Goal: Contribute content

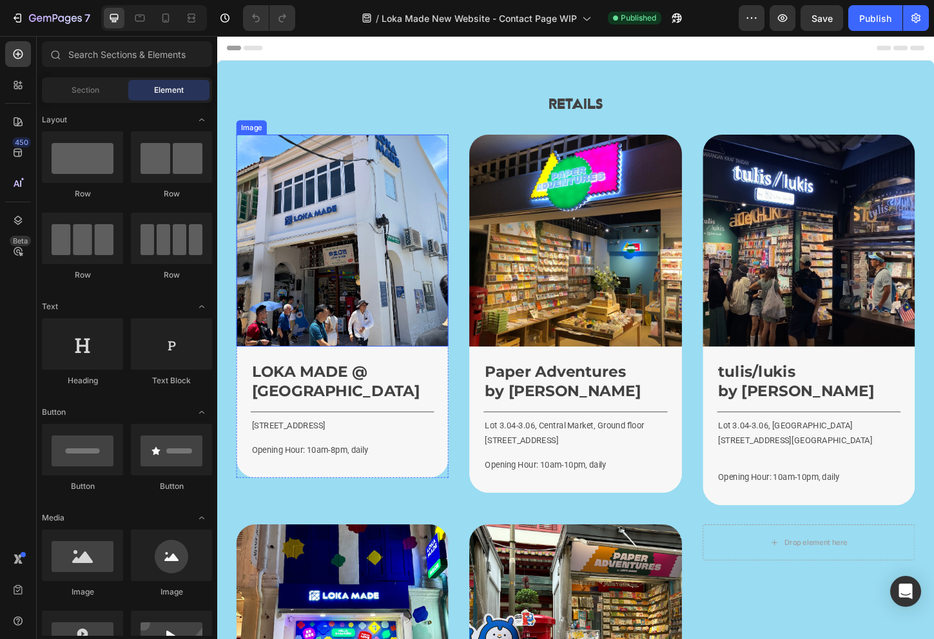
click at [391, 264] on img at bounding box center [352, 256] width 229 height 229
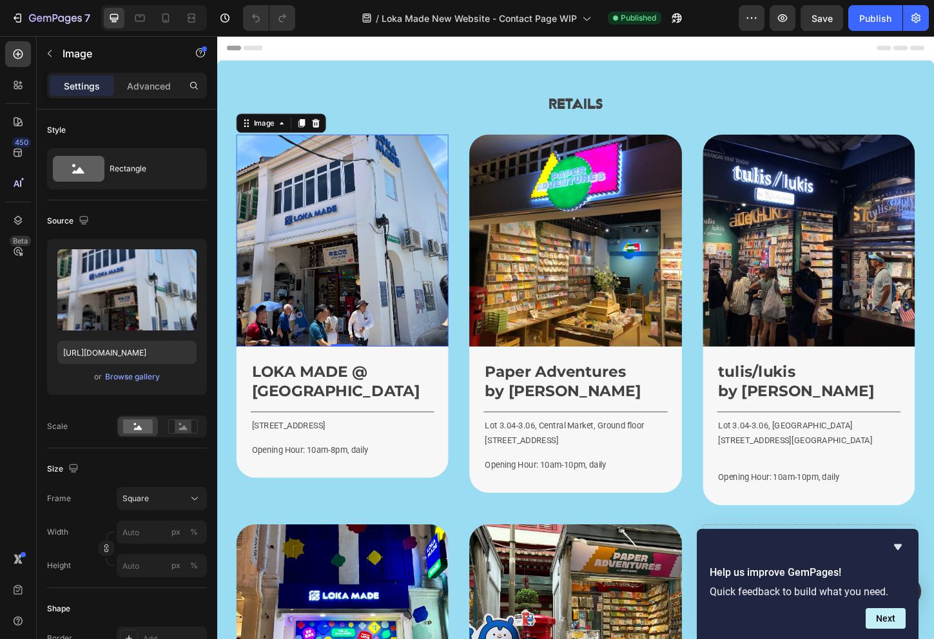
click at [332, 304] on img at bounding box center [352, 256] width 229 height 229
click at [143, 374] on div "Browse gallery" at bounding box center [132, 377] width 55 height 12
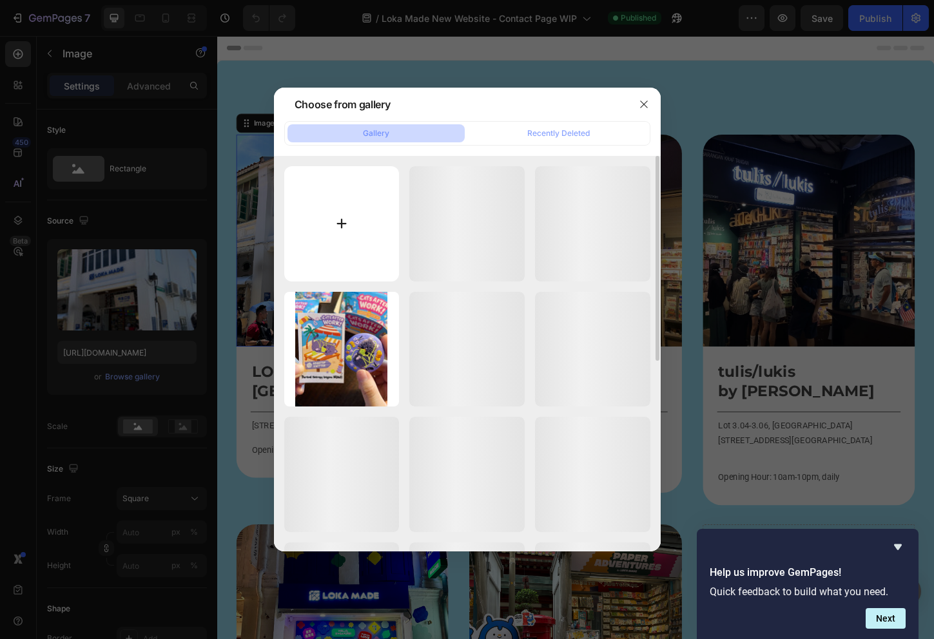
click at [365, 244] on input "file" at bounding box center [341, 223] width 115 height 115
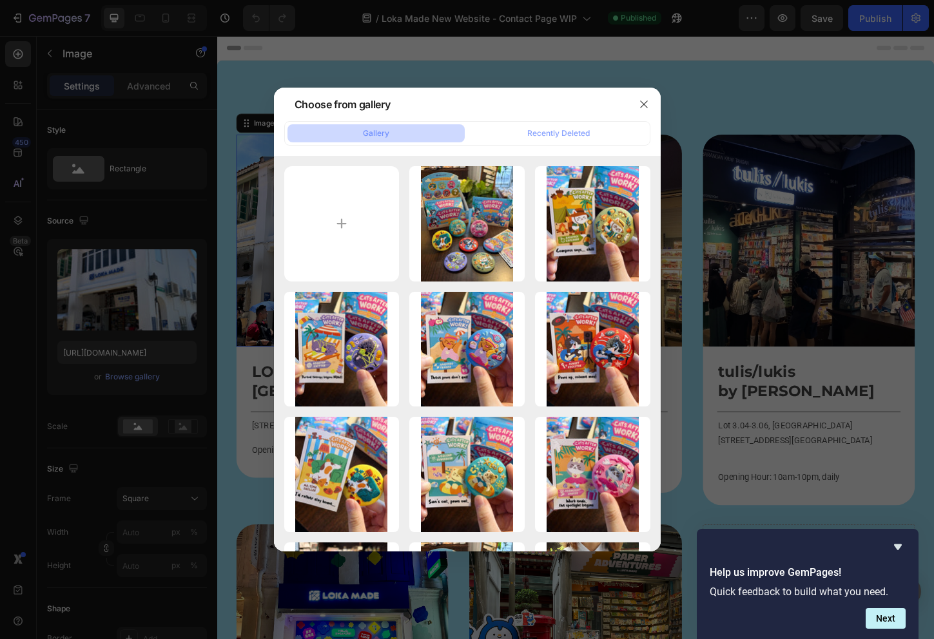
click at [490, 104] on div "Choose from gallery" at bounding box center [450, 105] width 353 height 34
click at [652, 102] on button "button" at bounding box center [643, 104] width 21 height 21
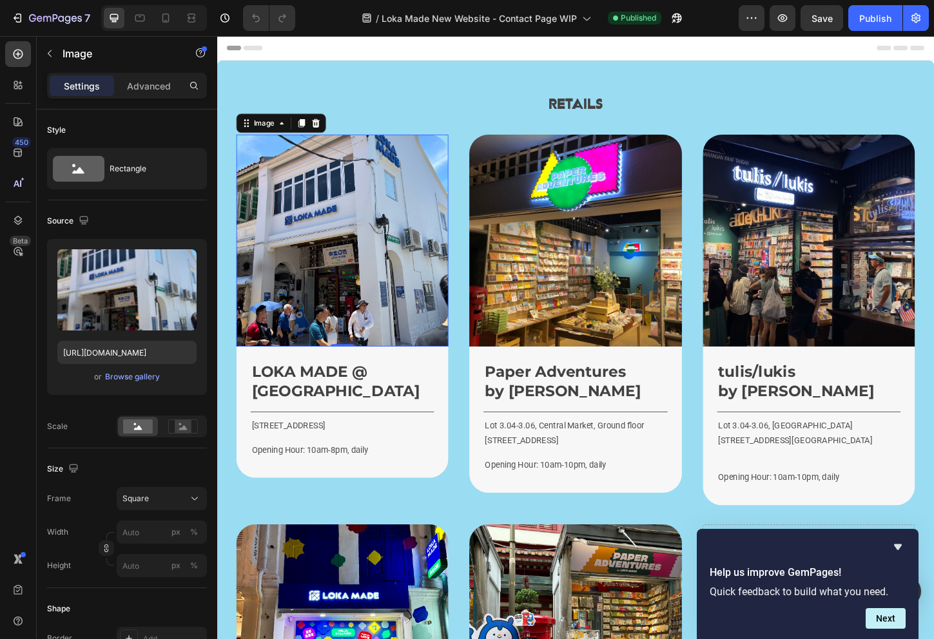
click at [369, 249] on img at bounding box center [352, 256] width 229 height 229
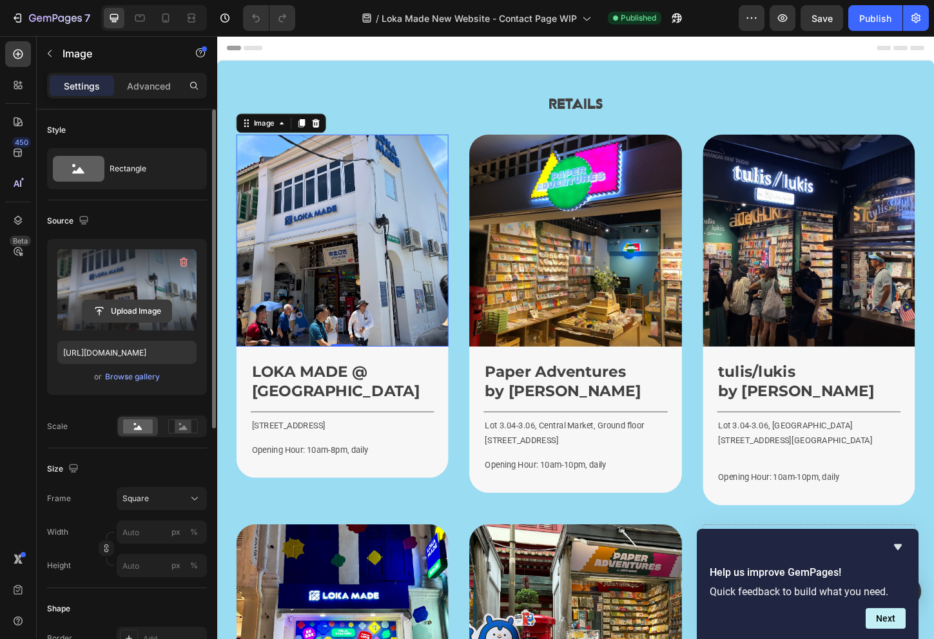
click at [113, 311] on input "file" at bounding box center [126, 311] width 89 height 22
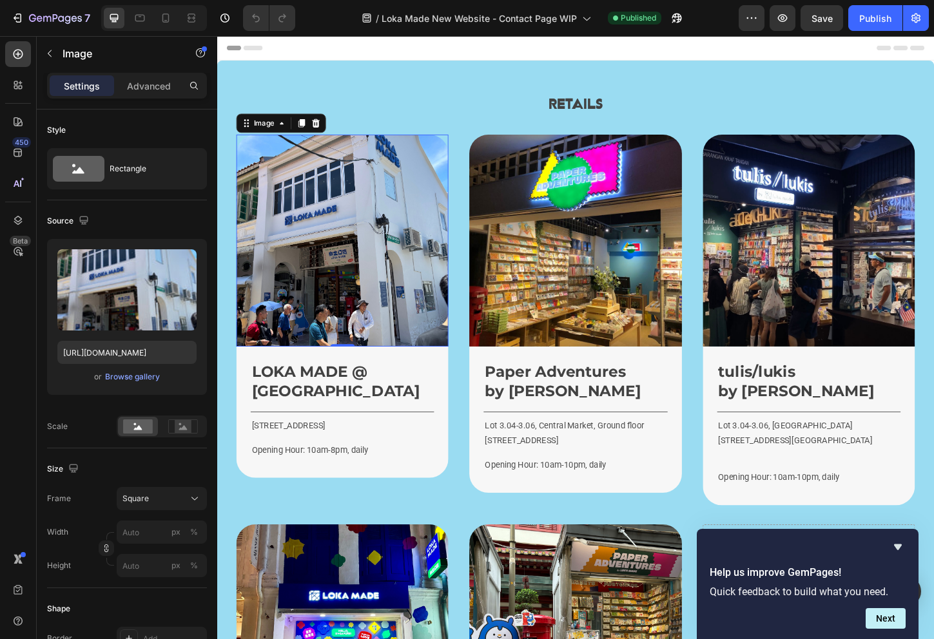
click at [257, 244] on img at bounding box center [352, 256] width 229 height 229
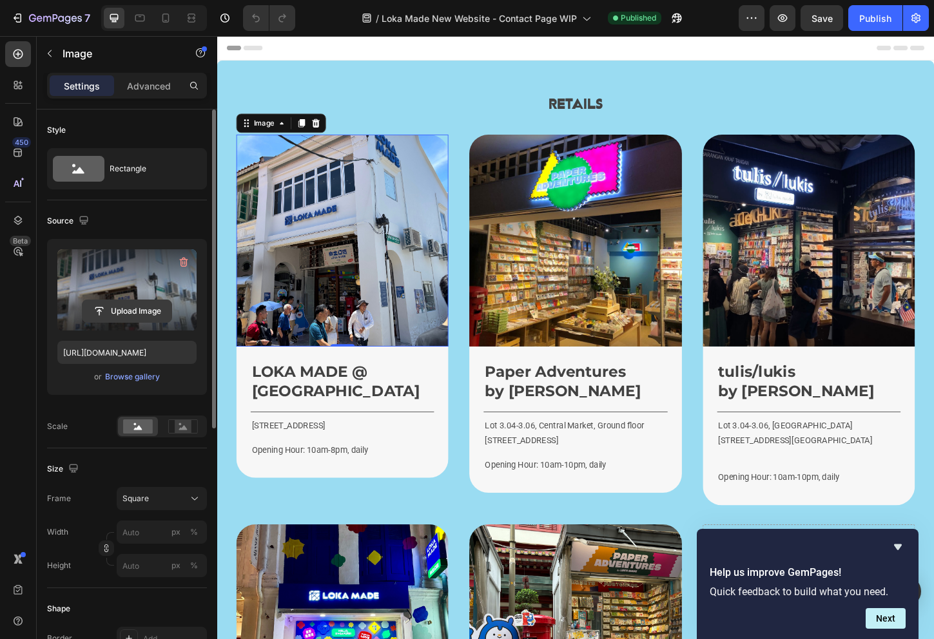
click at [123, 310] on input "file" at bounding box center [126, 311] width 89 height 22
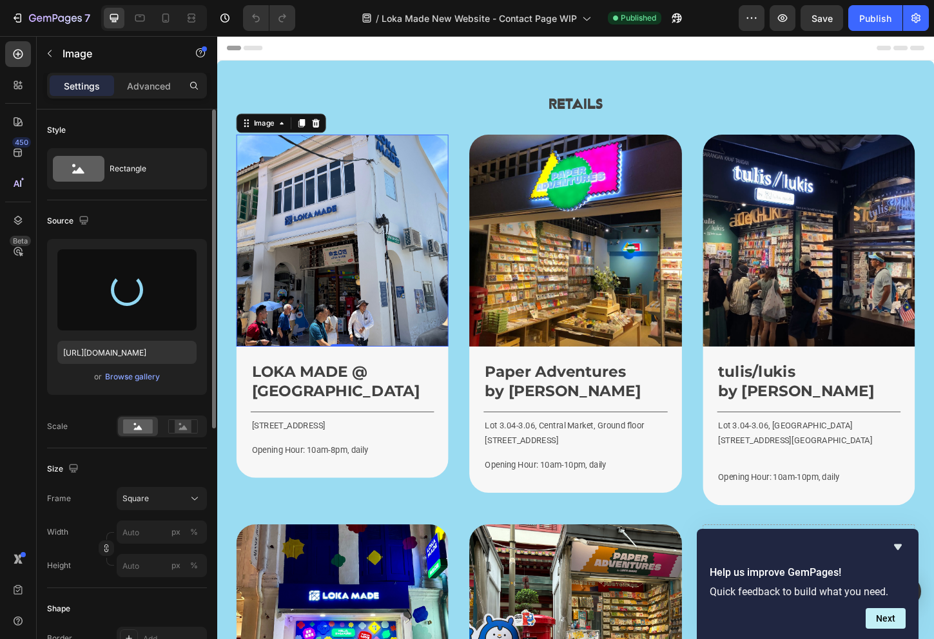
type input "[URL][DOMAIN_NAME]"
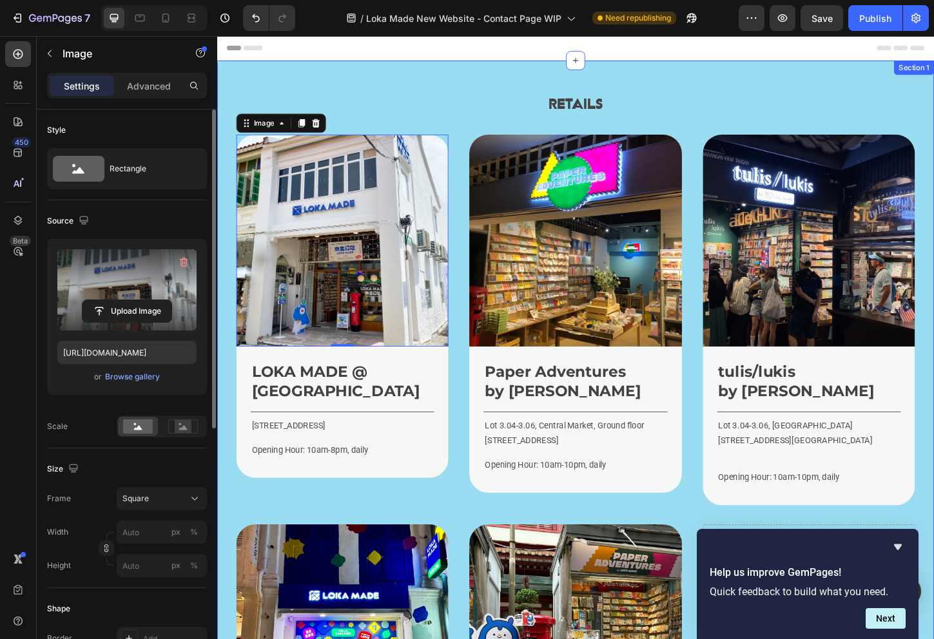
click at [374, 89] on div "Retails Heading Image 0 LOKA MADE @ [GEOGRAPHIC_DATA] Heading Title Line [GEOGR…" at bounding box center [603, 558] width 773 height 990
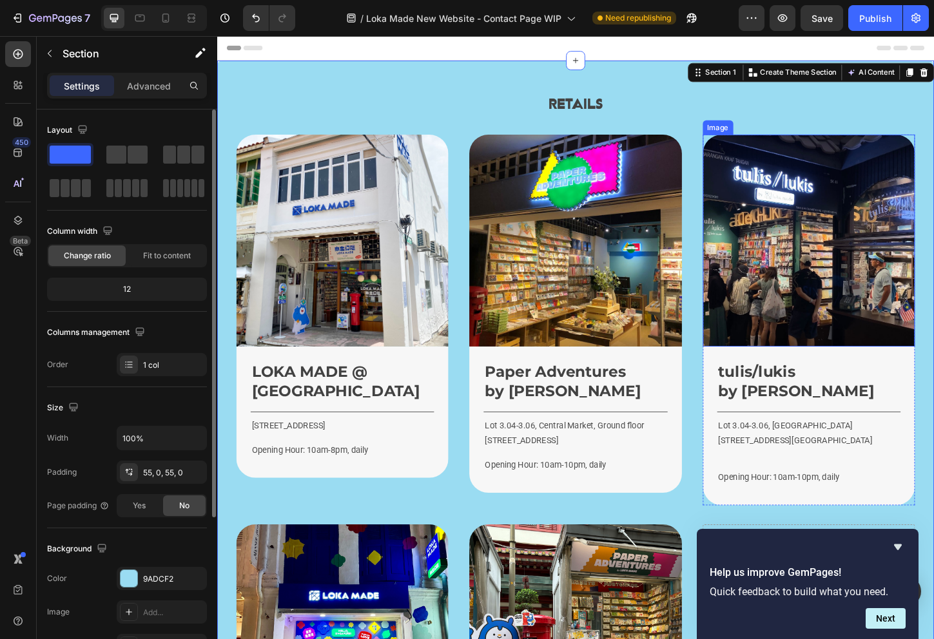
click at [845, 297] on img at bounding box center [855, 256] width 229 height 229
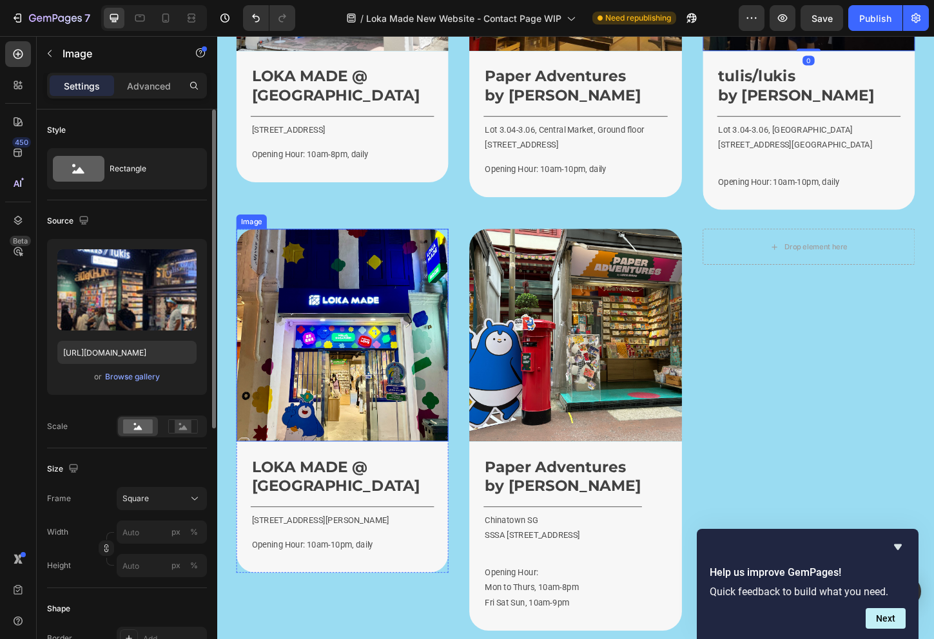
scroll to position [322, 0]
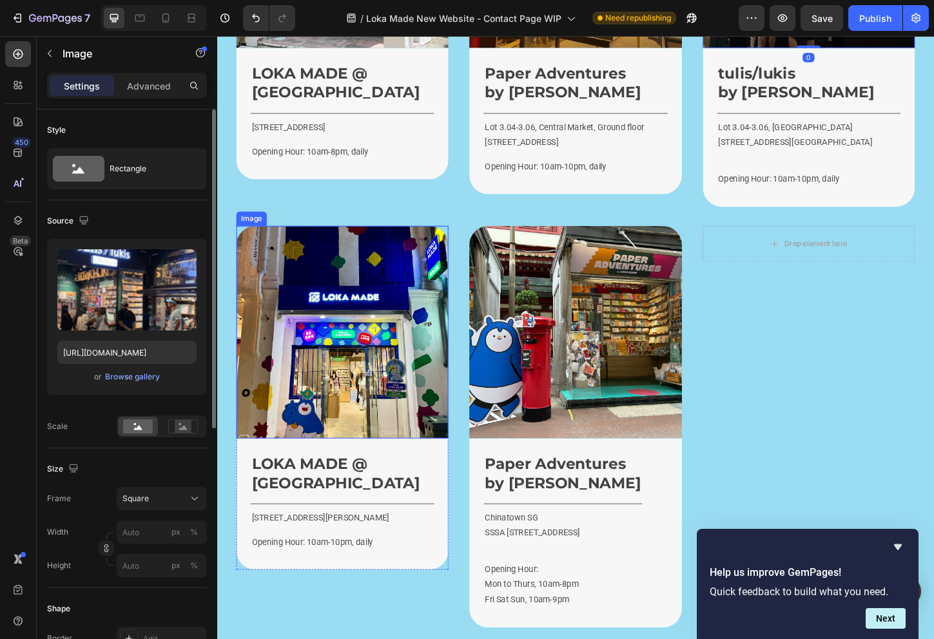
click at [352, 403] on img at bounding box center [352, 355] width 229 height 229
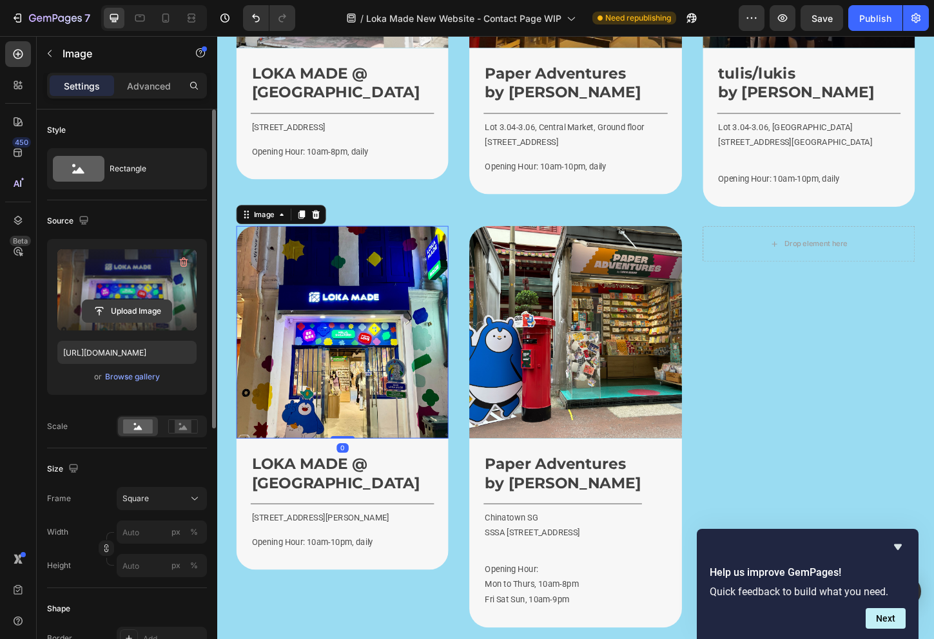
click at [122, 313] on input "file" at bounding box center [126, 311] width 89 height 22
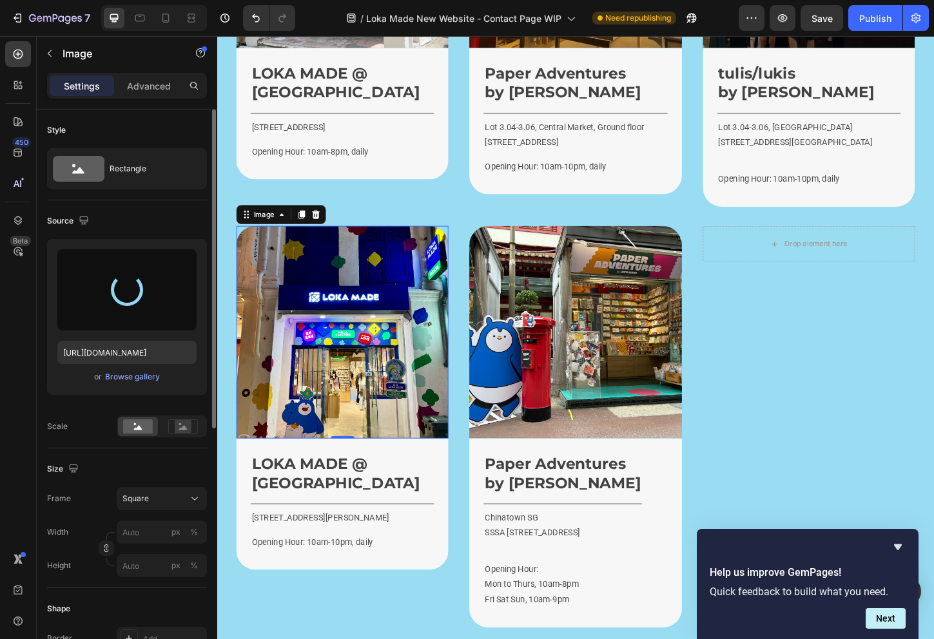
type input "[URL][DOMAIN_NAME]"
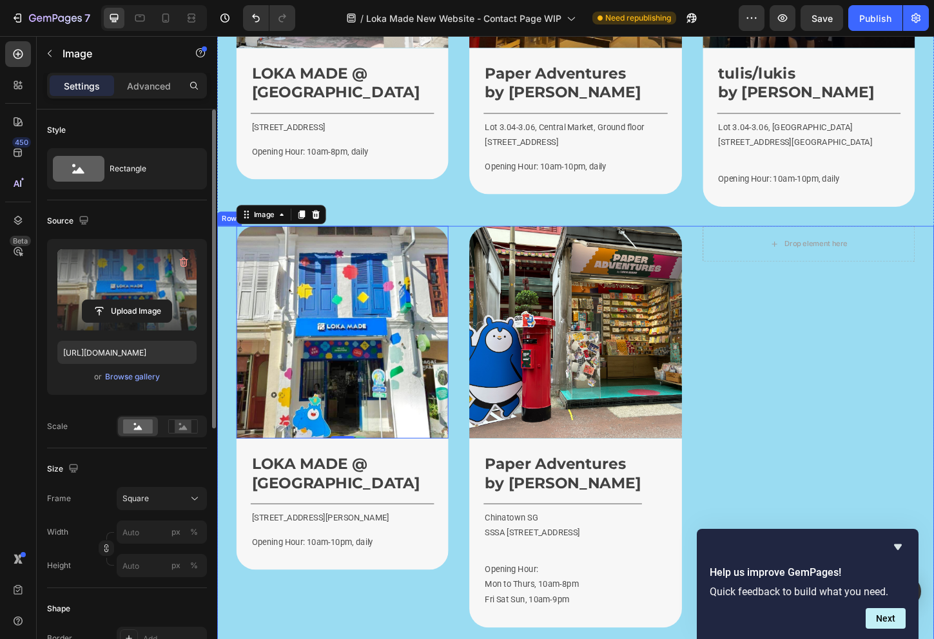
click at [825, 452] on div "Drop element here Row" at bounding box center [855, 457] width 229 height 433
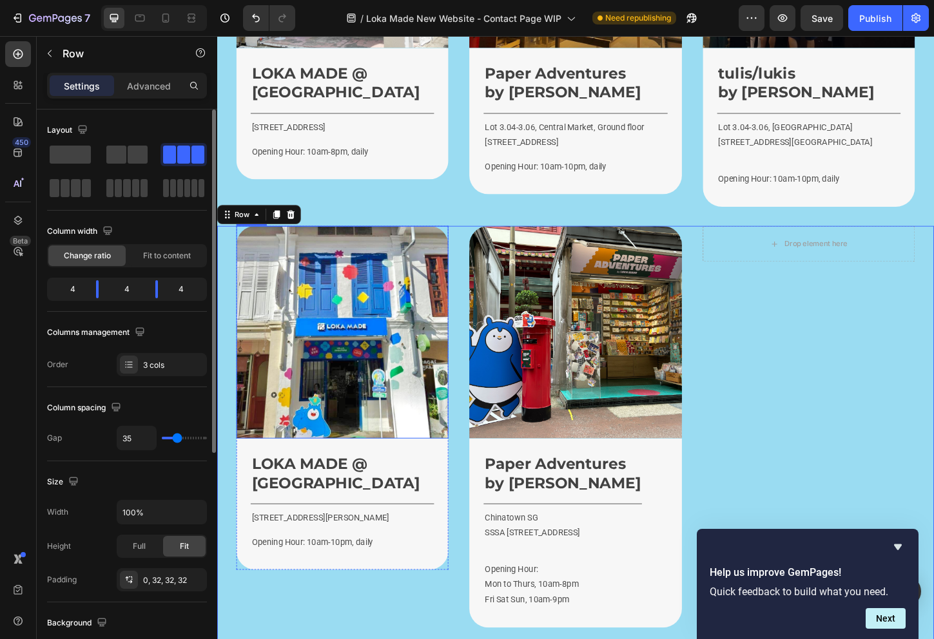
scroll to position [0, 0]
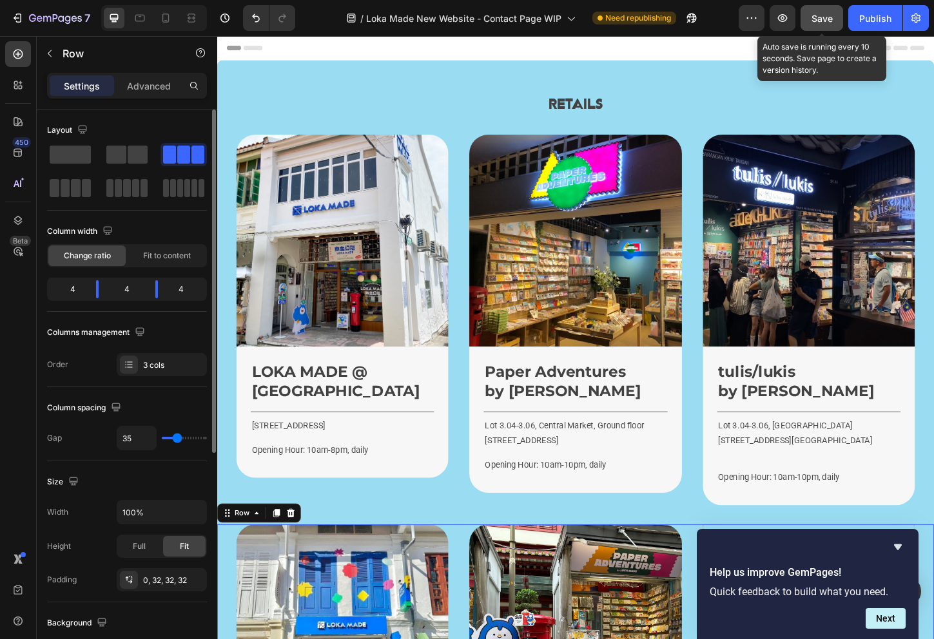
click at [832, 22] on span "Save" at bounding box center [821, 18] width 21 height 11
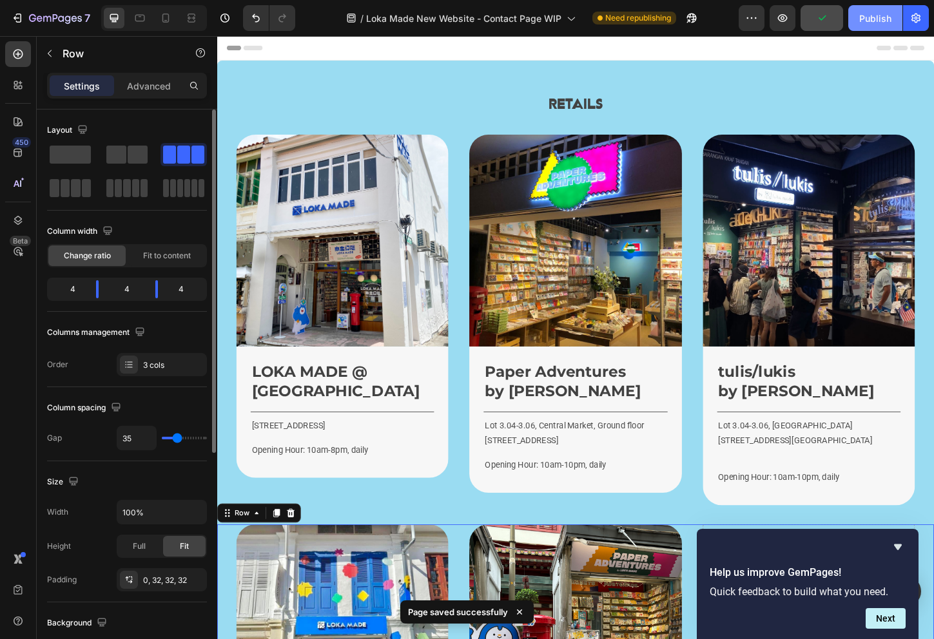
click at [873, 23] on div "Publish" at bounding box center [875, 19] width 32 height 14
